Goal: Task Accomplishment & Management: Manage account settings

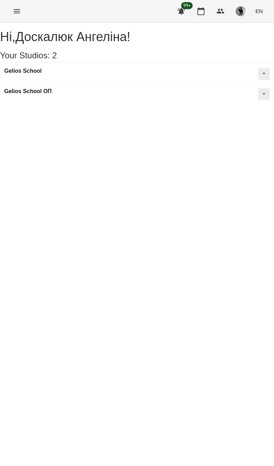
click at [16, 5] on button "Menu" at bounding box center [16, 11] width 17 height 17
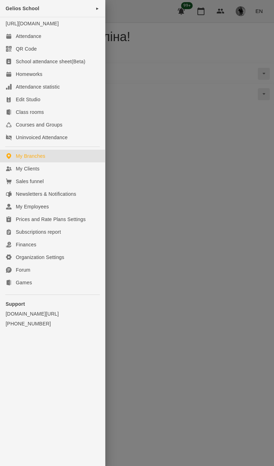
click at [64, 175] on link "My Clients" at bounding box center [52, 168] width 105 height 13
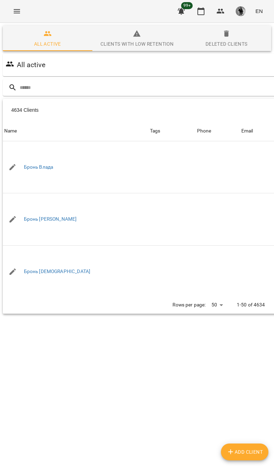
click at [176, 91] on input "text" at bounding box center [165, 88] width 291 height 12
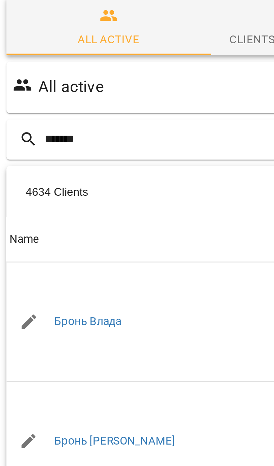
type input "*******"
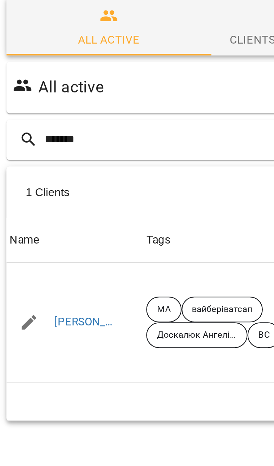
click at [49, 164] on link "[PERSON_NAME]" at bounding box center [37, 167] width 27 height 7
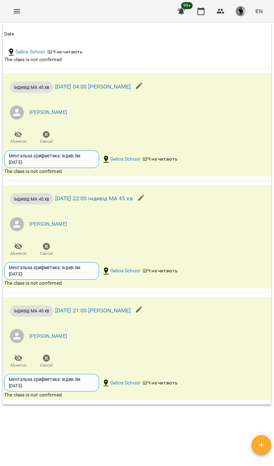
scroll to position [564, 0]
